Goal: Transaction & Acquisition: Purchase product/service

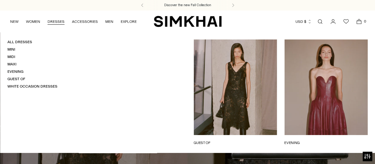
click at [54, 24] on link "DRESSES" at bounding box center [56, 22] width 17 height 14
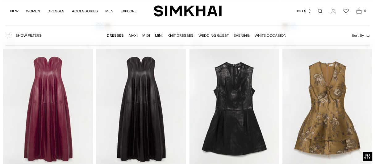
scroll to position [216, 0]
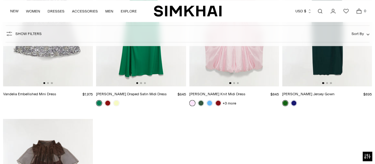
scroll to position [4610, 0]
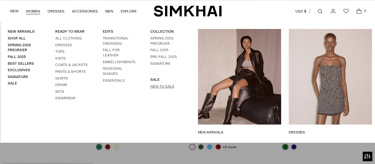
click at [166, 85] on link "New to Sale" at bounding box center [162, 86] width 24 height 4
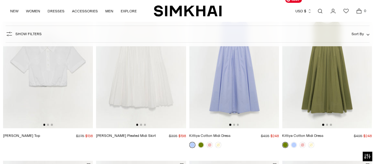
scroll to position [31, 0]
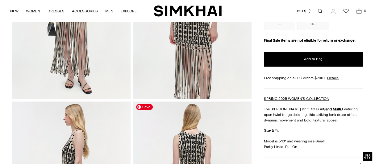
scroll to position [31, 0]
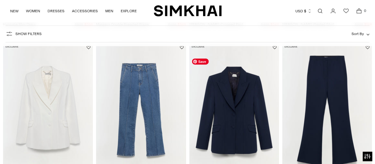
scroll to position [1062, 0]
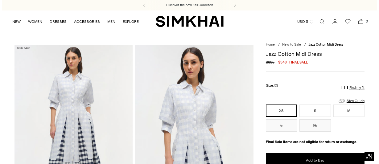
scroll to position [62, 0]
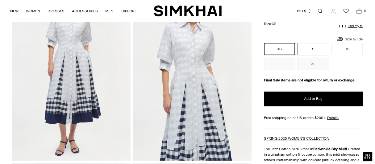
click at [320, 49] on button "S" at bounding box center [312, 49] width 31 height 12
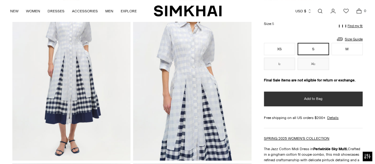
click at [315, 97] on span "Add to Bag" at bounding box center [313, 98] width 19 height 5
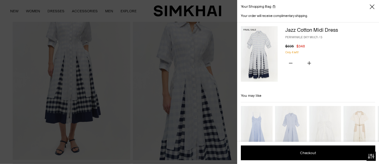
click at [354, 52] on p "Only 4 left!" at bounding box center [330, 52] width 90 height 4
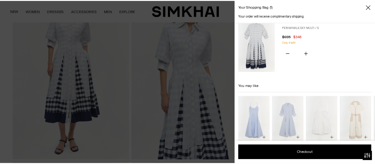
scroll to position [19, 0]
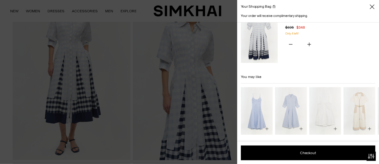
click at [374, 10] on icon "Close" at bounding box center [372, 7] width 5 height 6
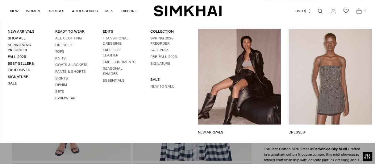
click at [60, 78] on link "Skirts" at bounding box center [61, 78] width 13 height 4
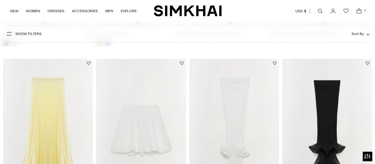
scroll to position [766, 0]
